Goal: Task Accomplishment & Management: Manage account settings

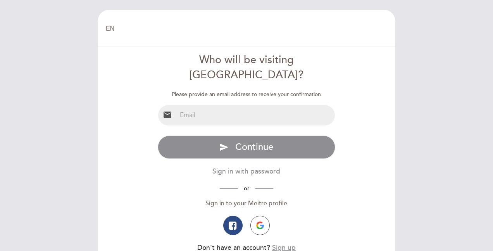
click at [213, 105] on input "email" at bounding box center [256, 115] width 158 height 21
type input "[EMAIL_ADDRESS][DOMAIN_NAME]"
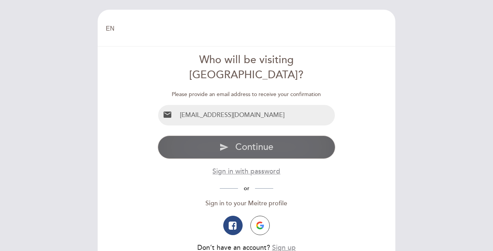
click at [247, 141] on span "Continue" at bounding box center [254, 146] width 38 height 11
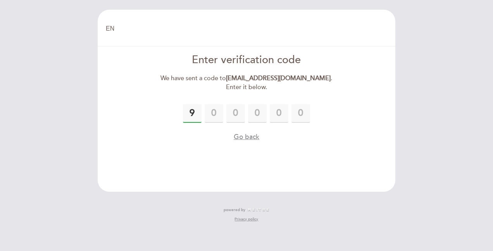
type input "9"
type input "7"
type input "5"
type input "8"
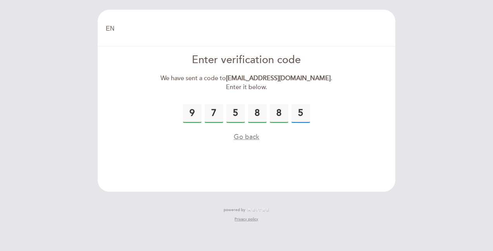
type input "5"
